Goal: Check status: Check status

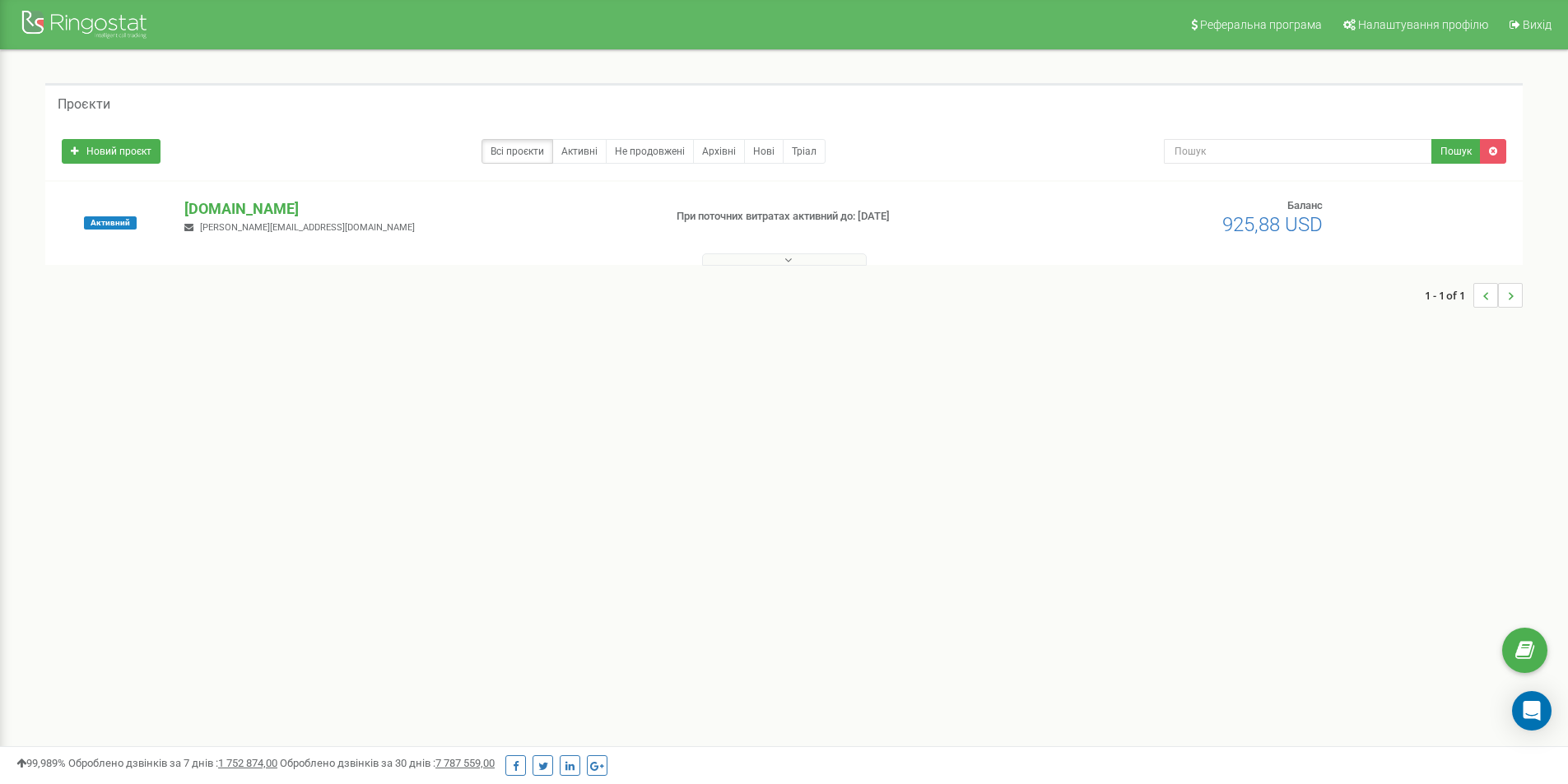
click at [257, 206] on p "[DOMAIN_NAME]" at bounding box center [417, 209] width 465 height 22
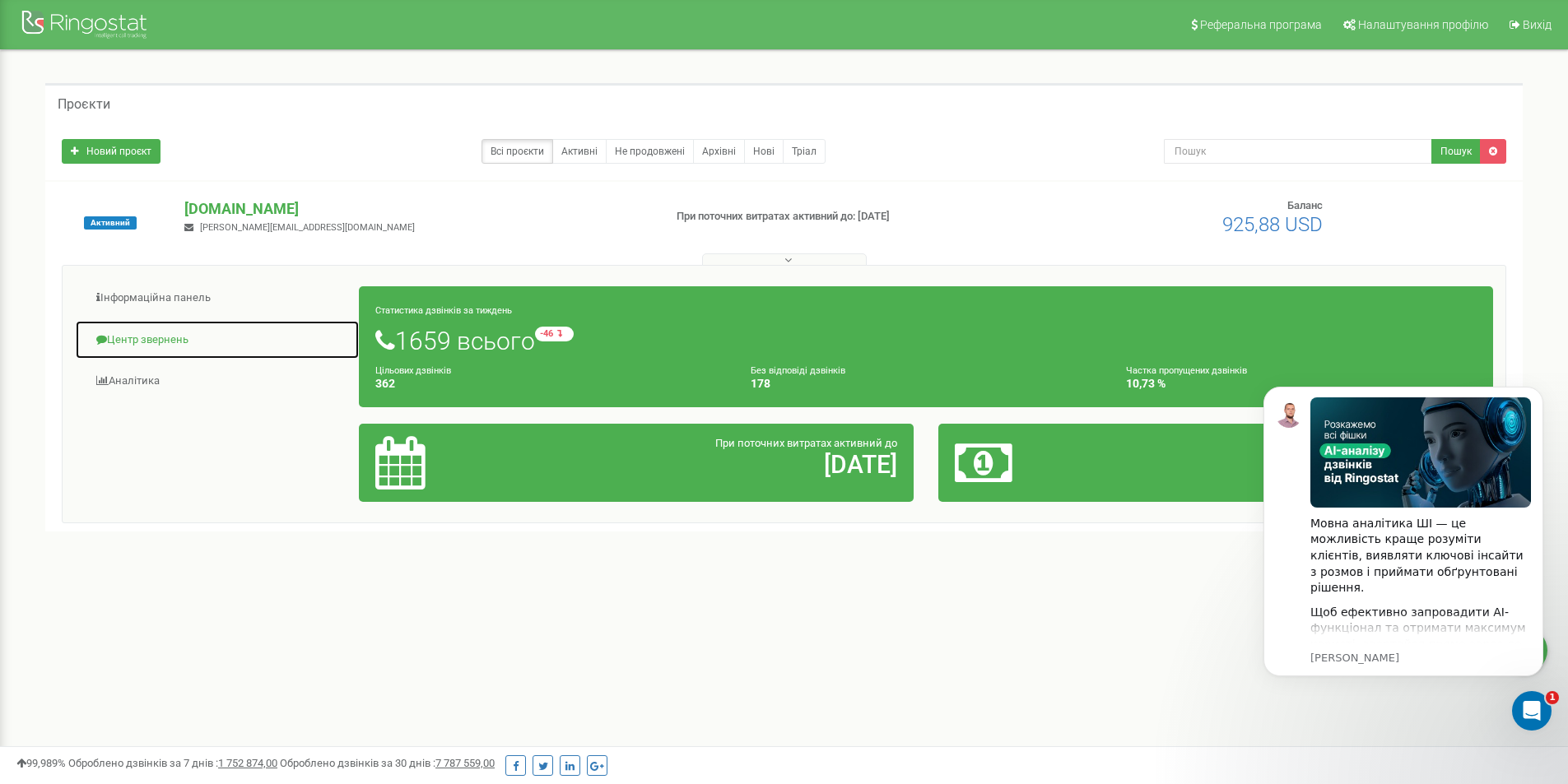
click at [145, 339] on link "Центр звернень" at bounding box center [217, 340] width 285 height 40
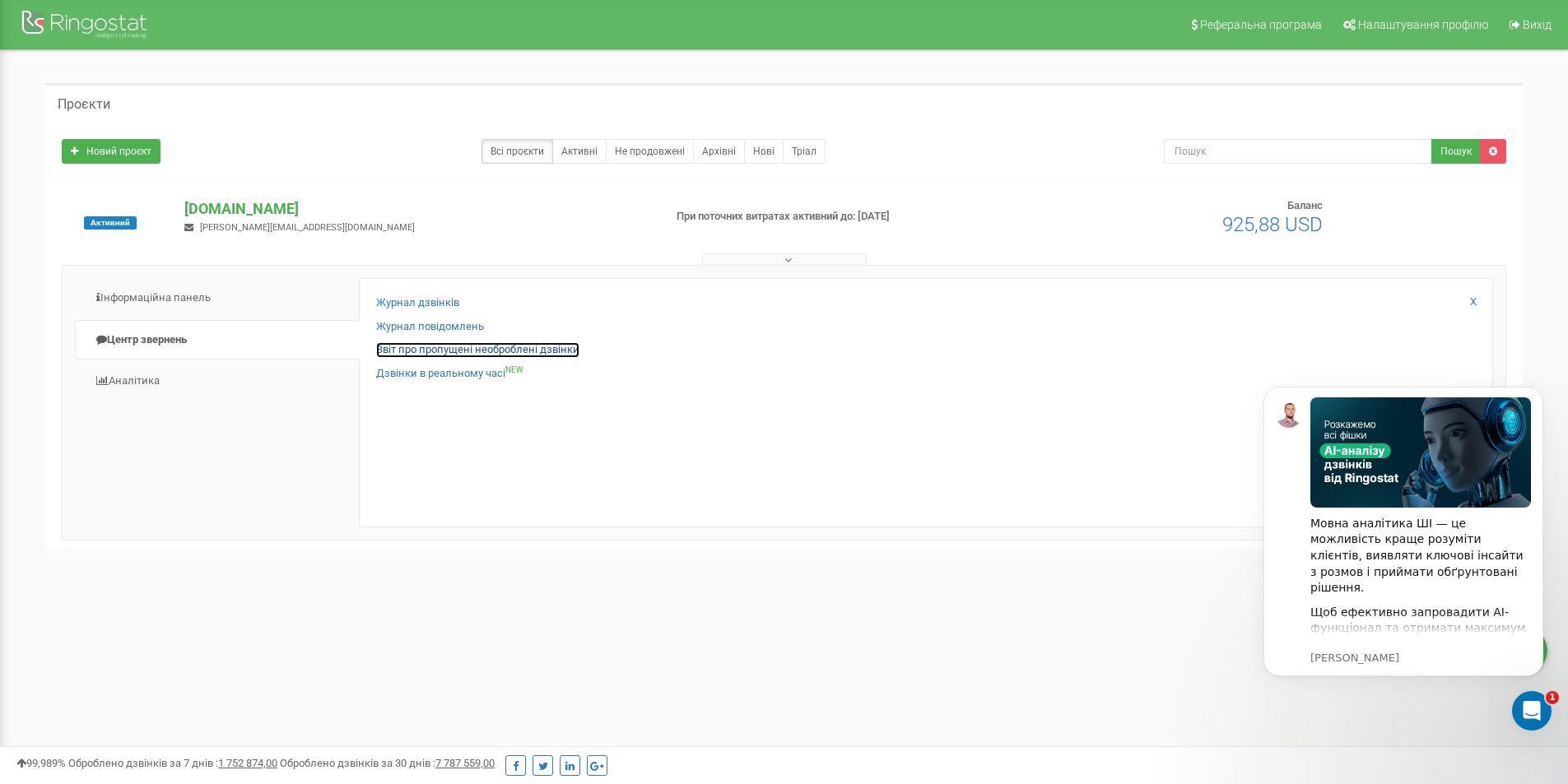
click at [432, 350] on link "Звіт про пропущені необроблені дзвінки" at bounding box center [477, 350] width 203 height 16
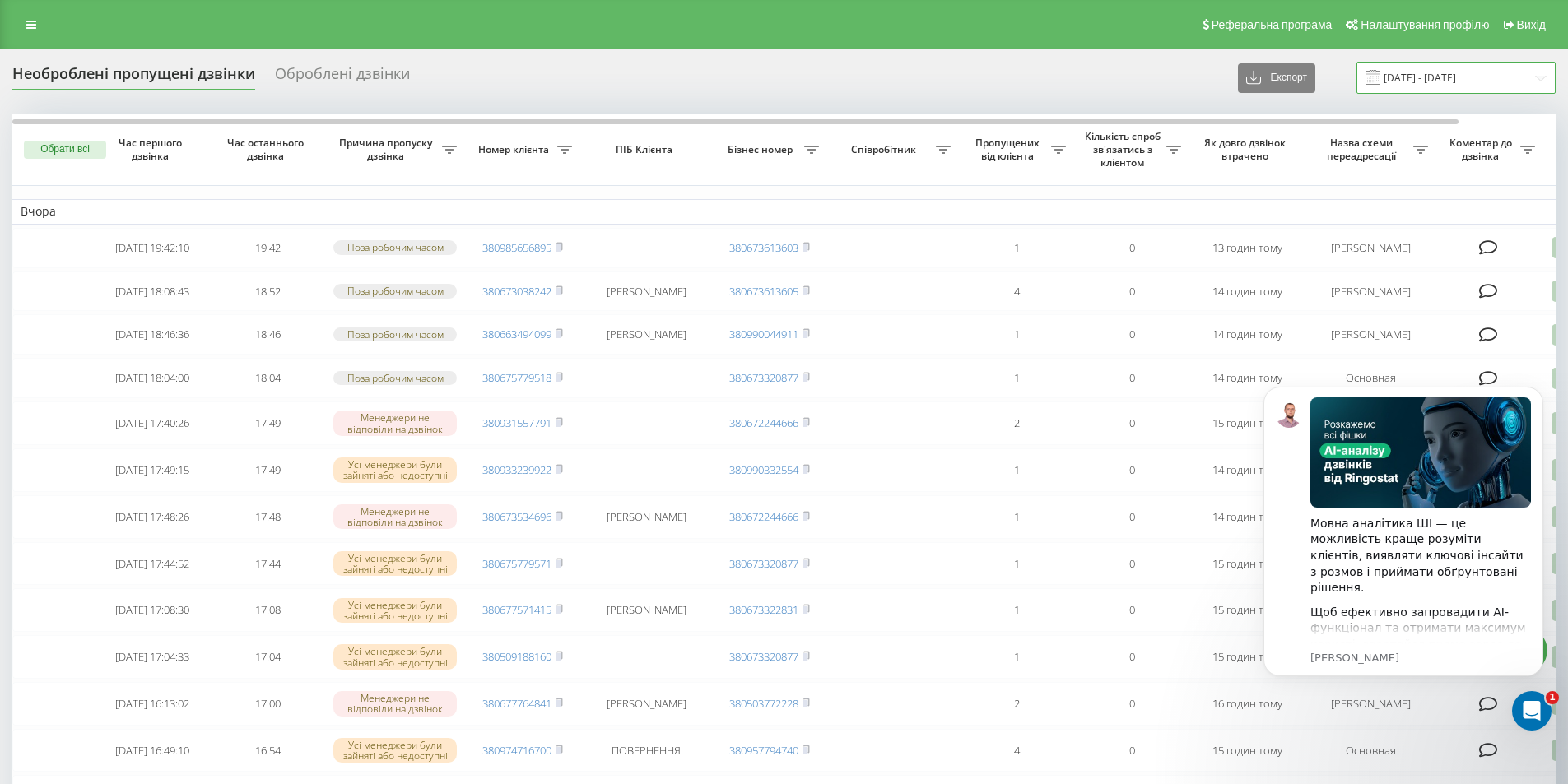
click at [1491, 73] on input "[DATE] - [DATE]" at bounding box center [1456, 77] width 199 height 32
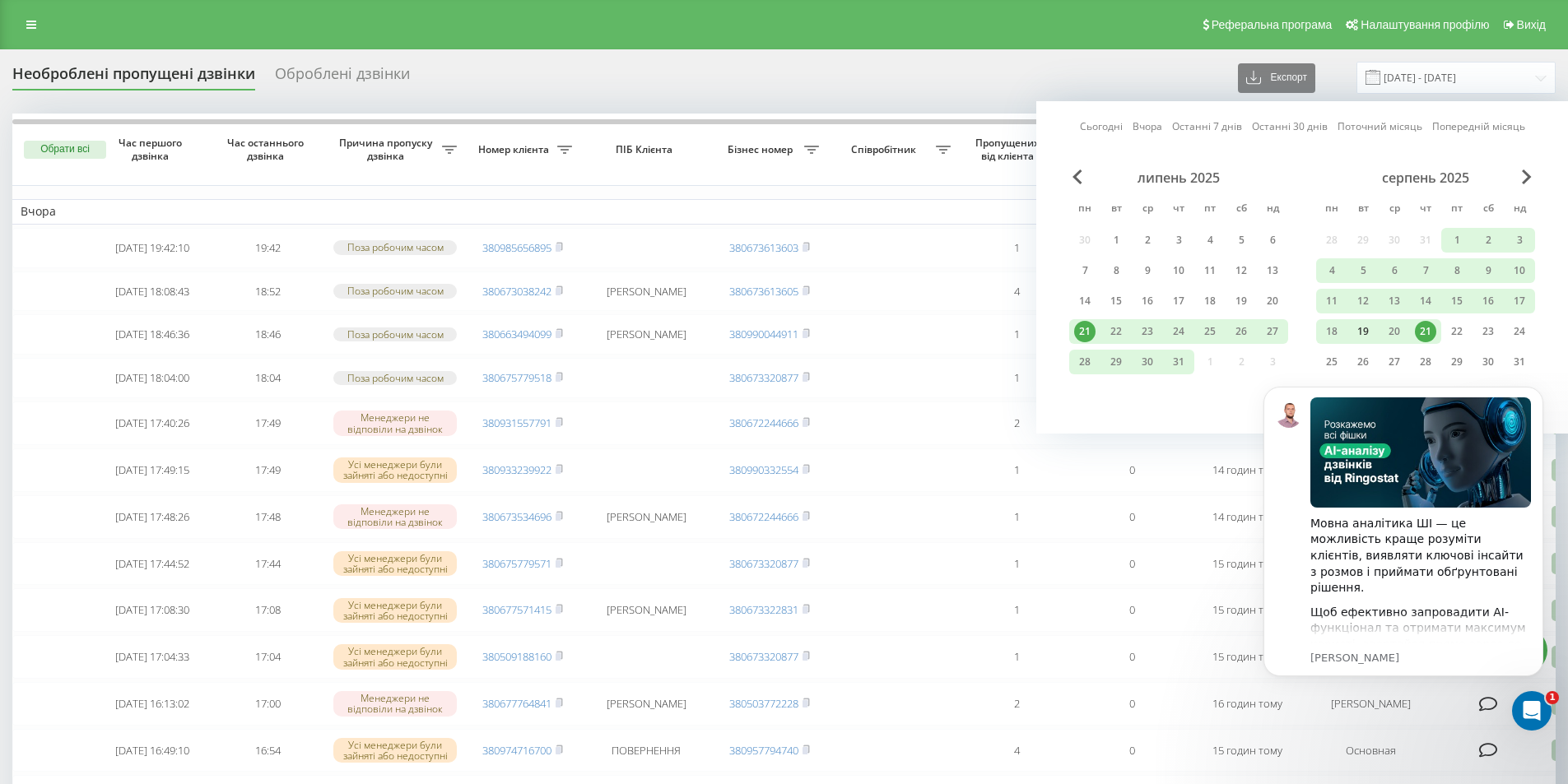
click at [1356, 332] on div "19" at bounding box center [1363, 332] width 22 height 22
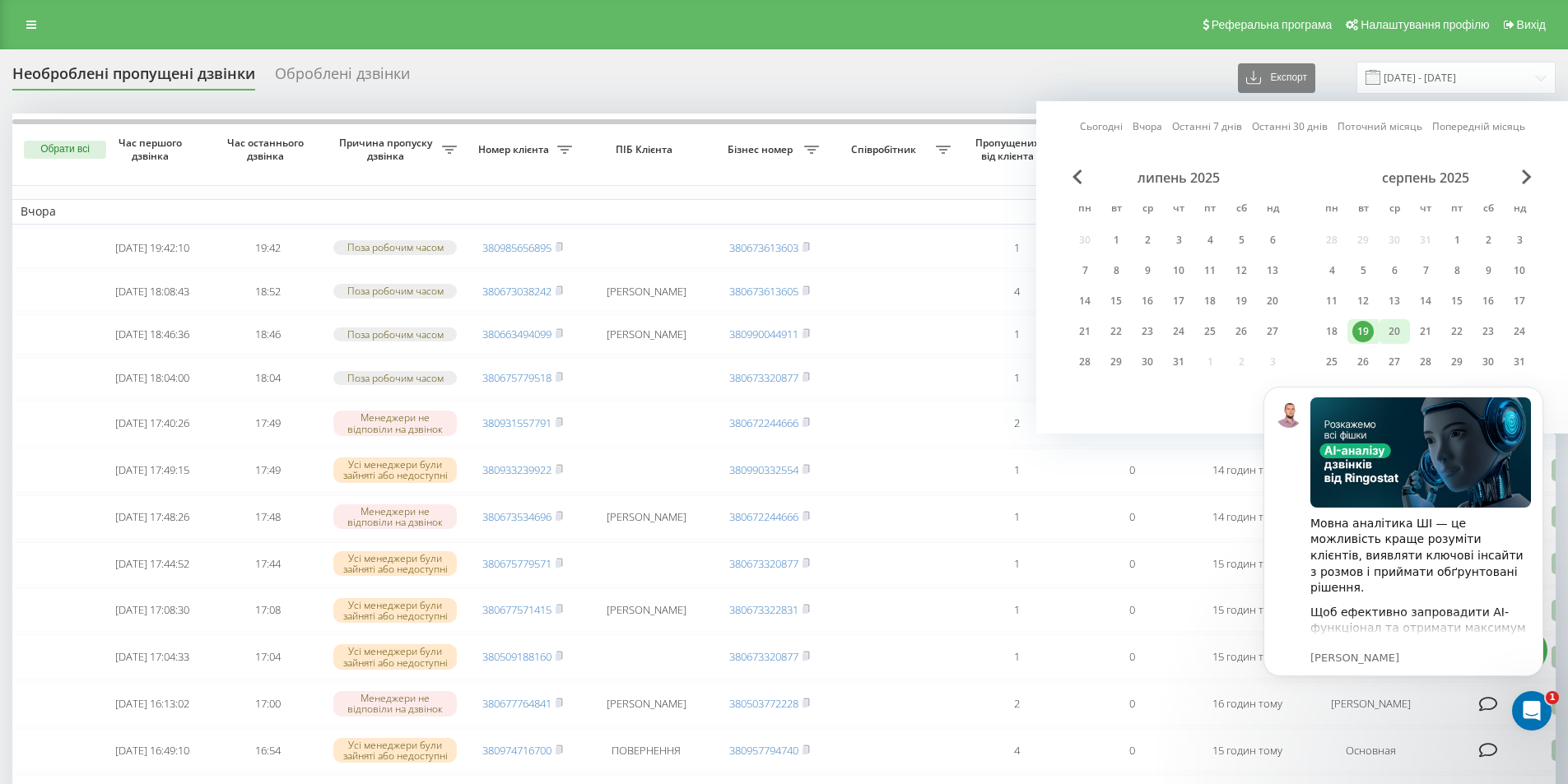
click at [1396, 332] on div "20" at bounding box center [1395, 332] width 22 height 22
click at [1535, 716] on icon "Відкрити програму для спілкування Intercom" at bounding box center [1530, 709] width 27 height 27
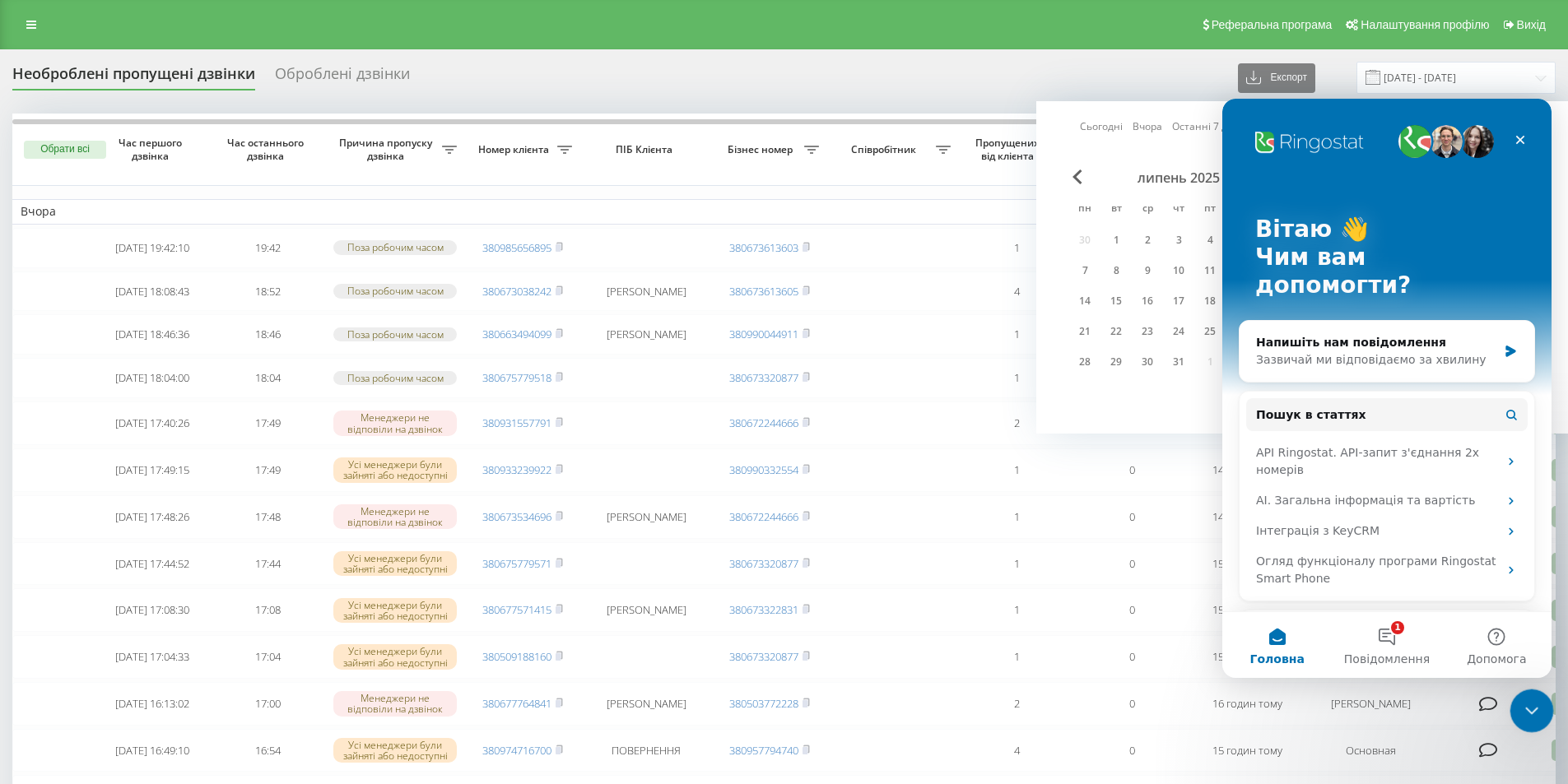
click at [1535, 716] on icon "Закрити програму для спілкування Intercom" at bounding box center [1530, 709] width 20 height 20
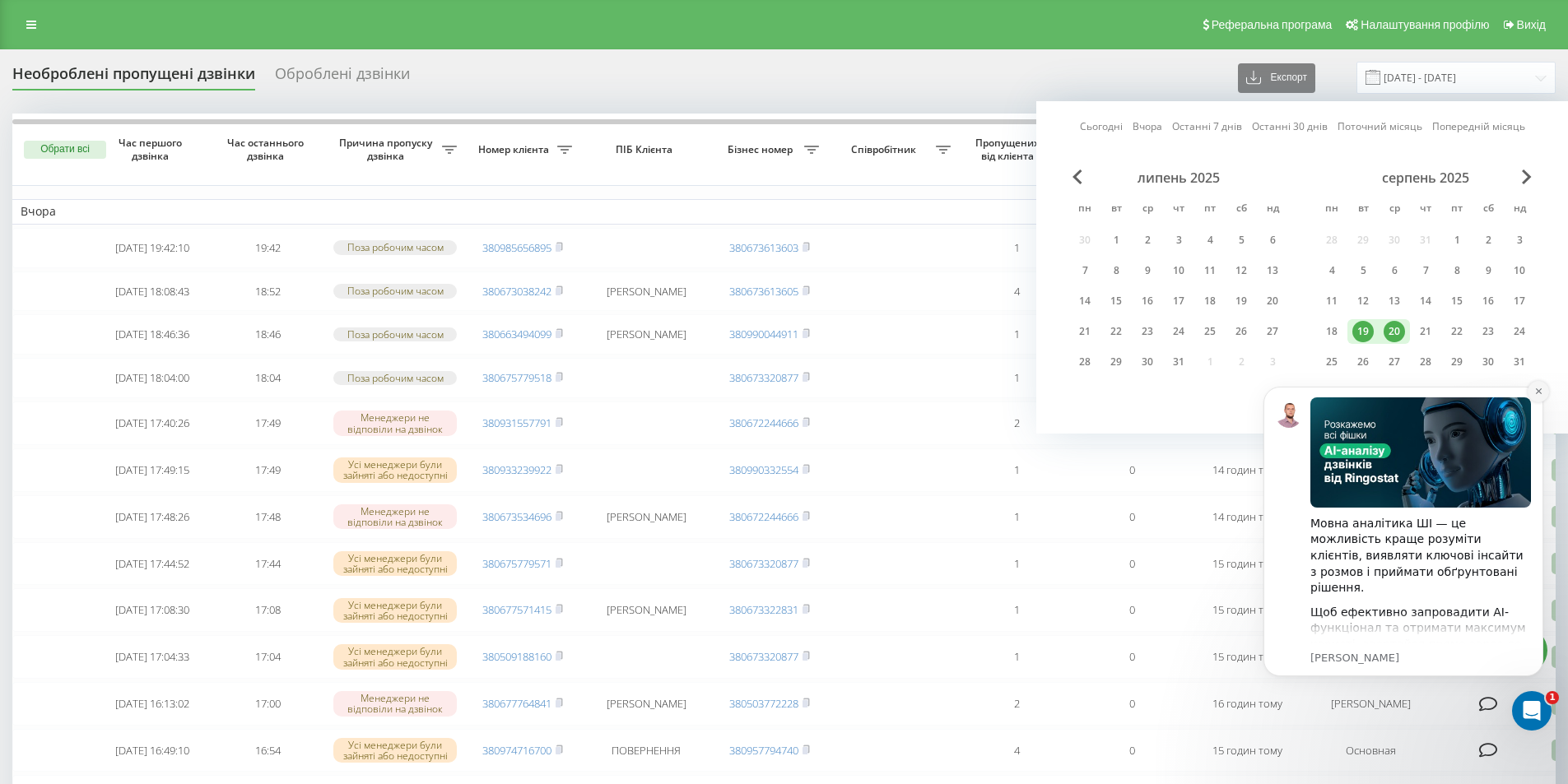
click at [1539, 391] on icon "Dismiss notification" at bounding box center [1537, 391] width 6 height 6
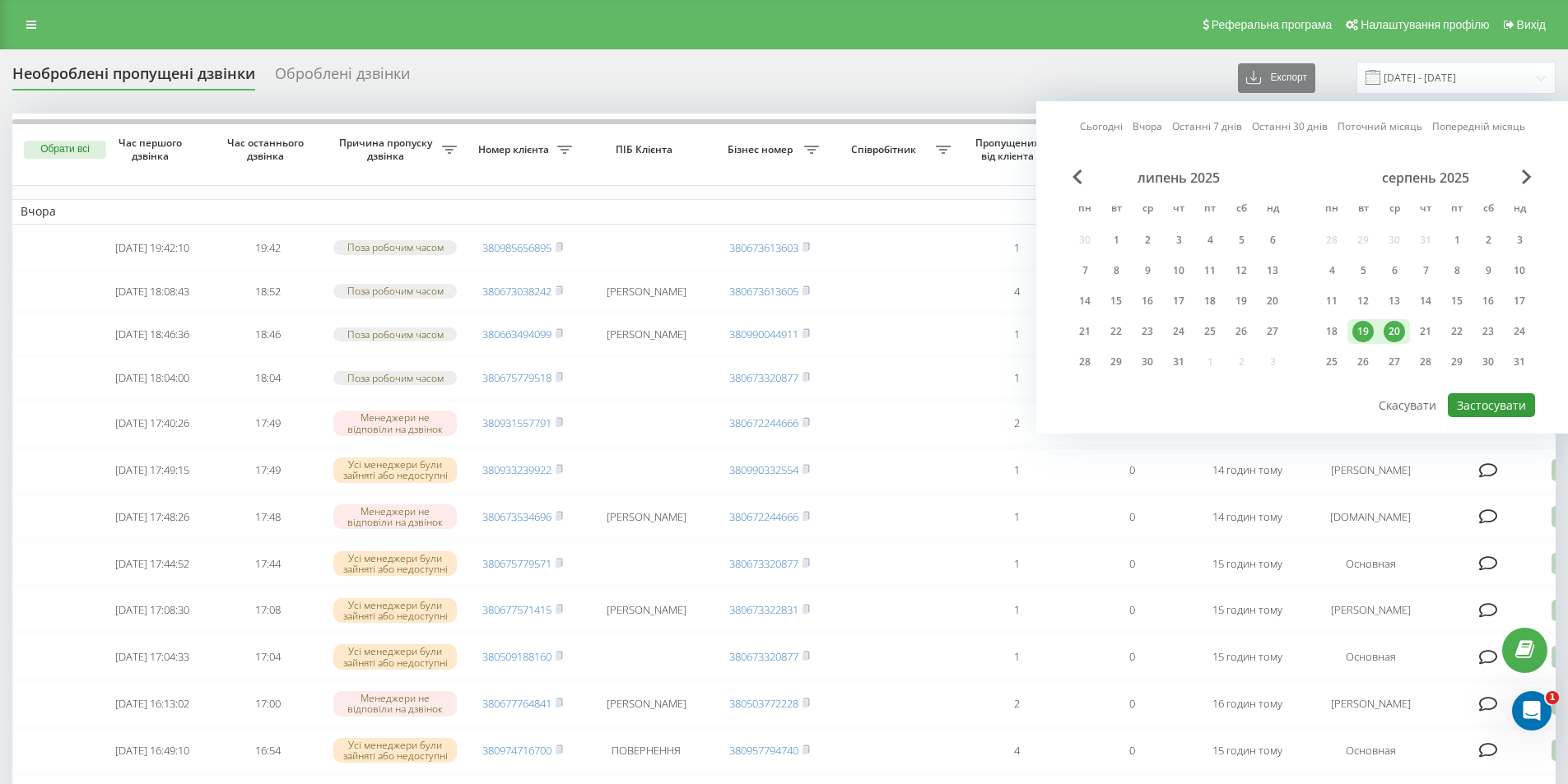
click at [1466, 406] on button "Застосувати" at bounding box center [1491, 405] width 87 height 24
type input "[DATE] - [DATE]"
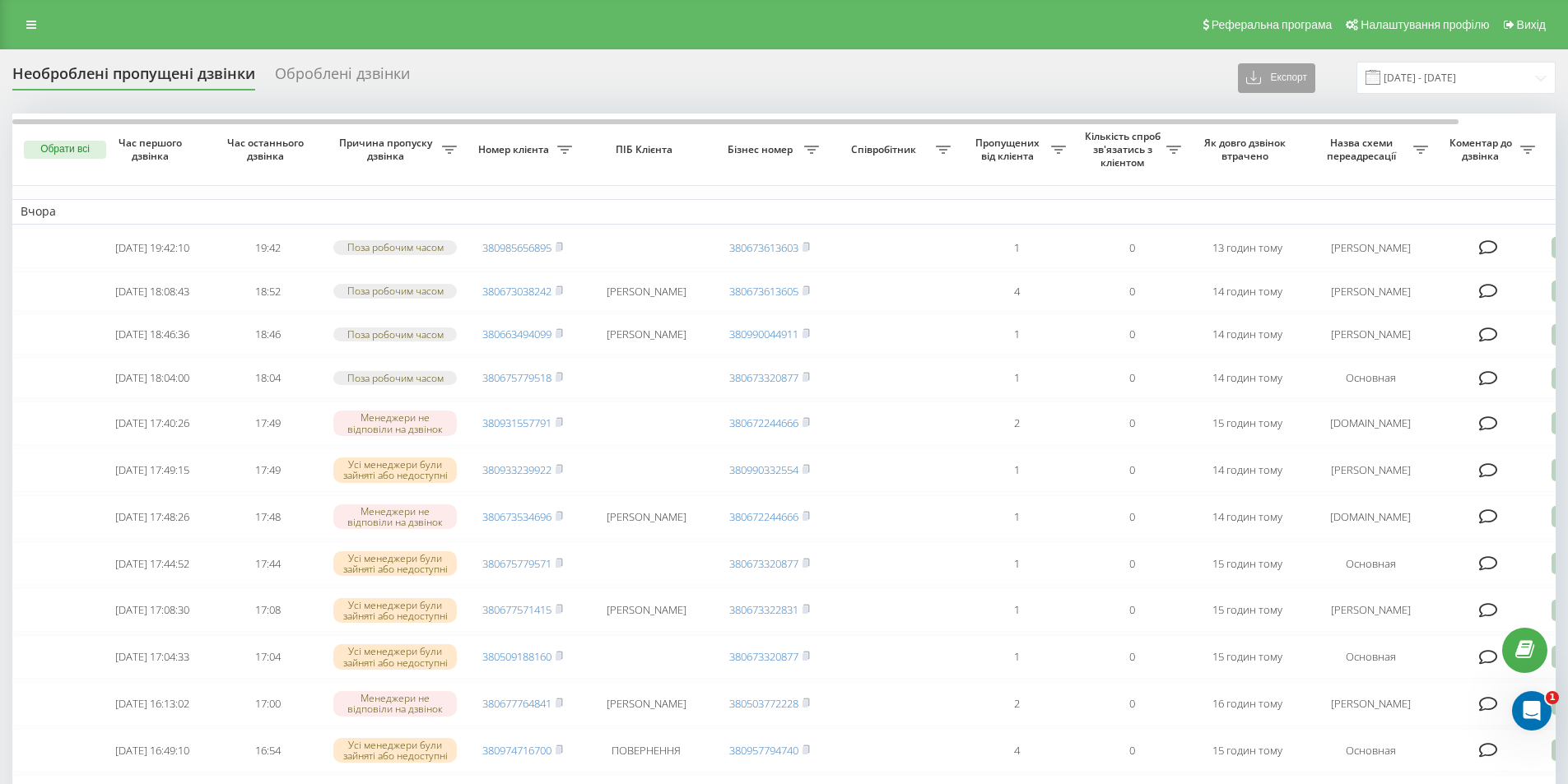
click at [1262, 83] on icon at bounding box center [1255, 78] width 17 height 17
click at [1290, 147] on div ".xlsx" at bounding box center [1282, 138] width 87 height 30
